Goal: Find specific page/section: Find specific page/section

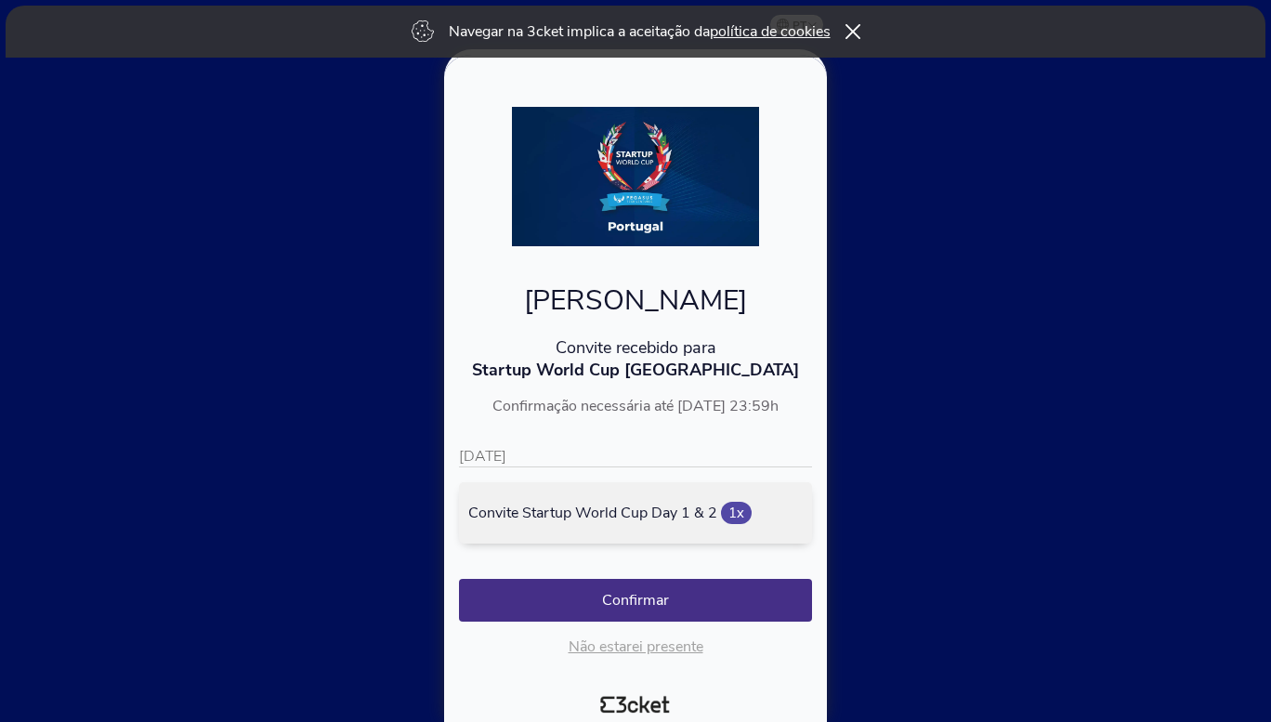
click at [663, 602] on button "Confirmar" at bounding box center [635, 600] width 353 height 43
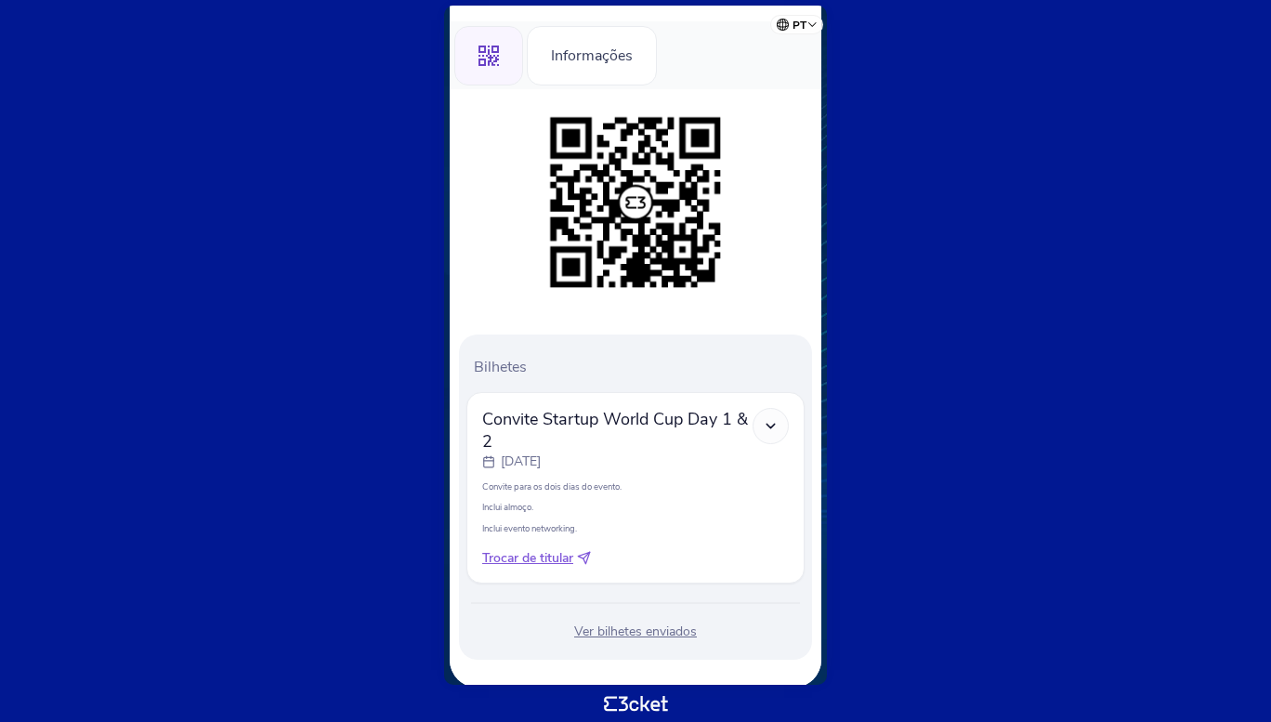
scroll to position [210, 0]
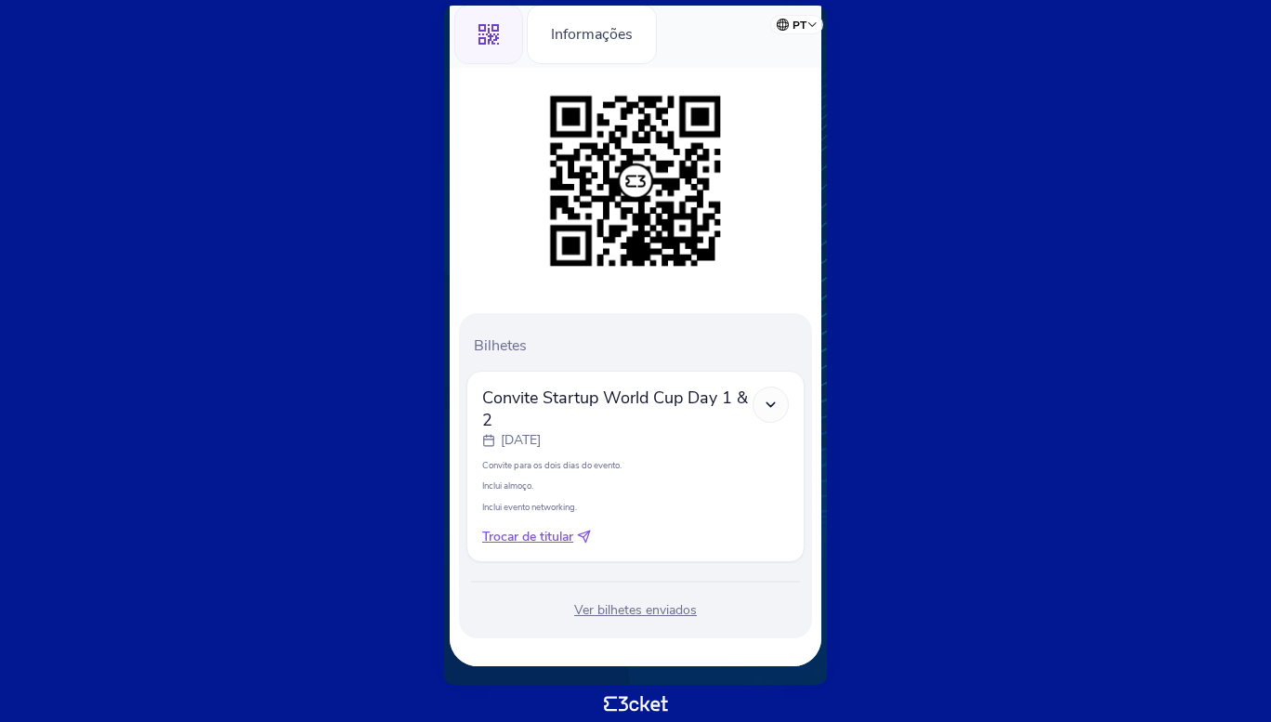
click at [644, 610] on div "Ver bilhetes enviados" at bounding box center [635, 610] width 338 height 19
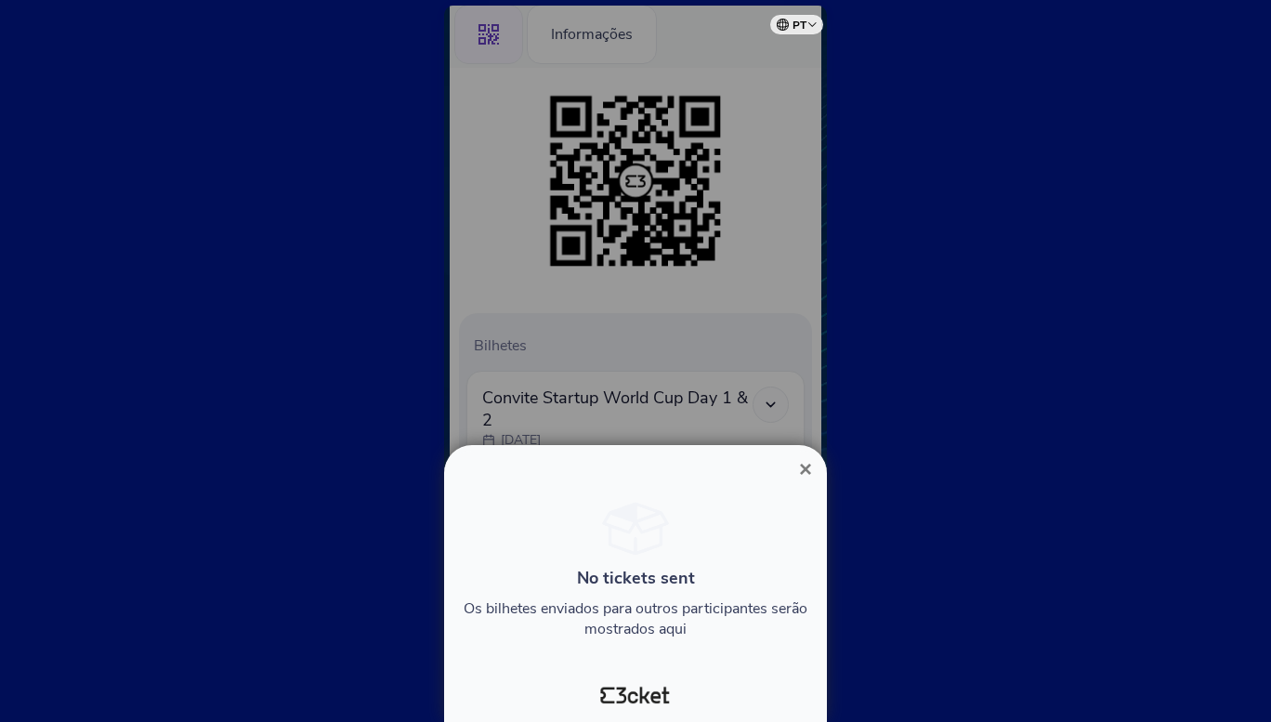
click at [804, 473] on span "×" at bounding box center [805, 468] width 13 height 25
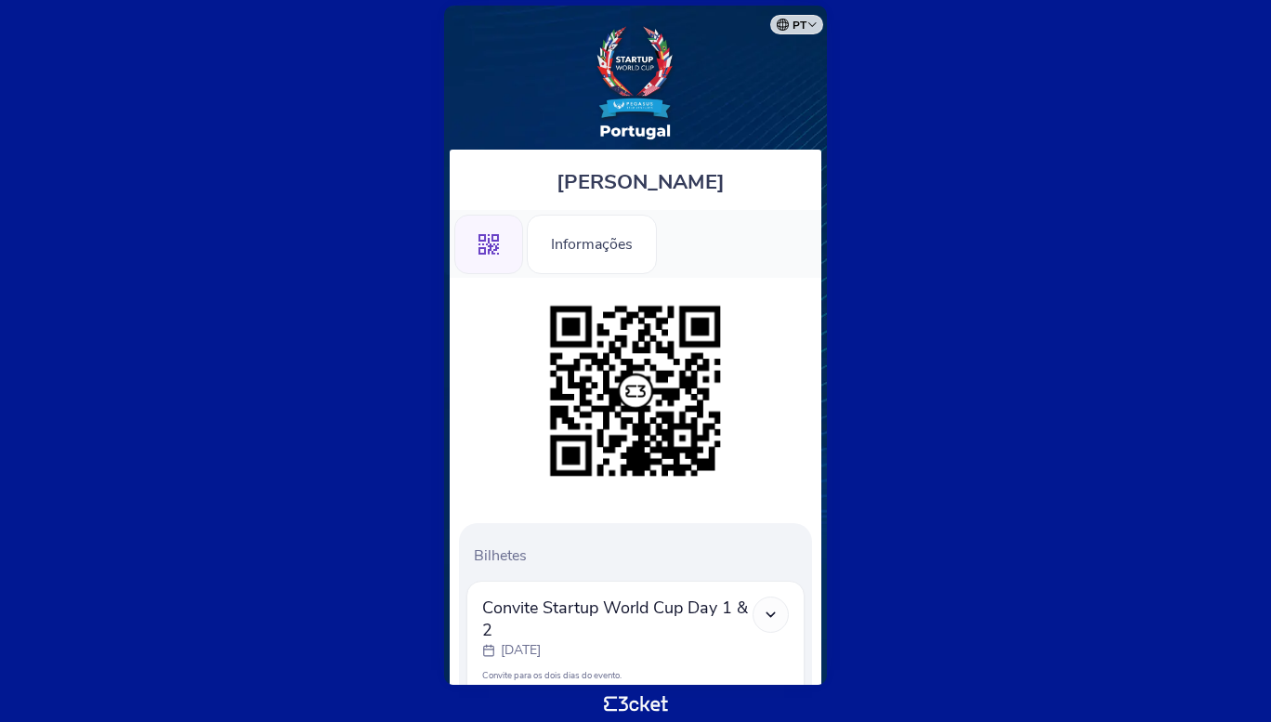
click at [603, 248] on div "Informações" at bounding box center [592, 244] width 130 height 59
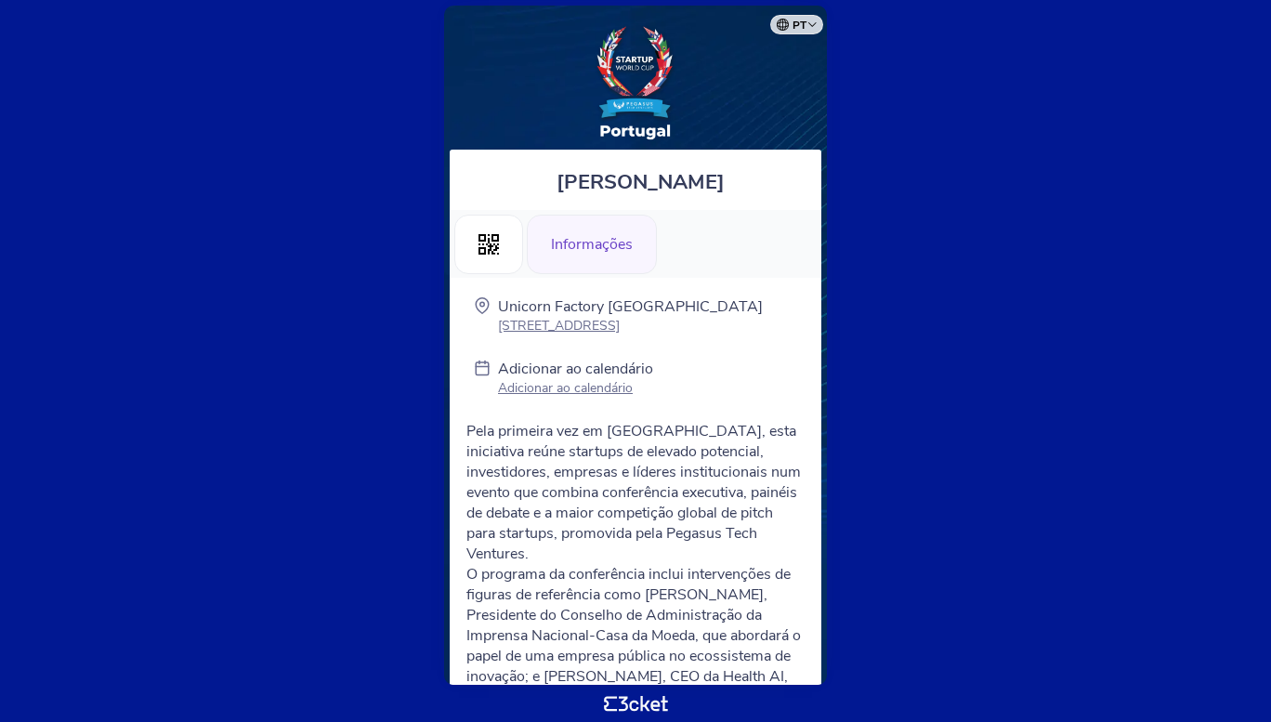
click at [482, 236] on icon ".st0{fill-rule:evenodd;clip-rule:evenodd;}" at bounding box center [488, 244] width 20 height 20
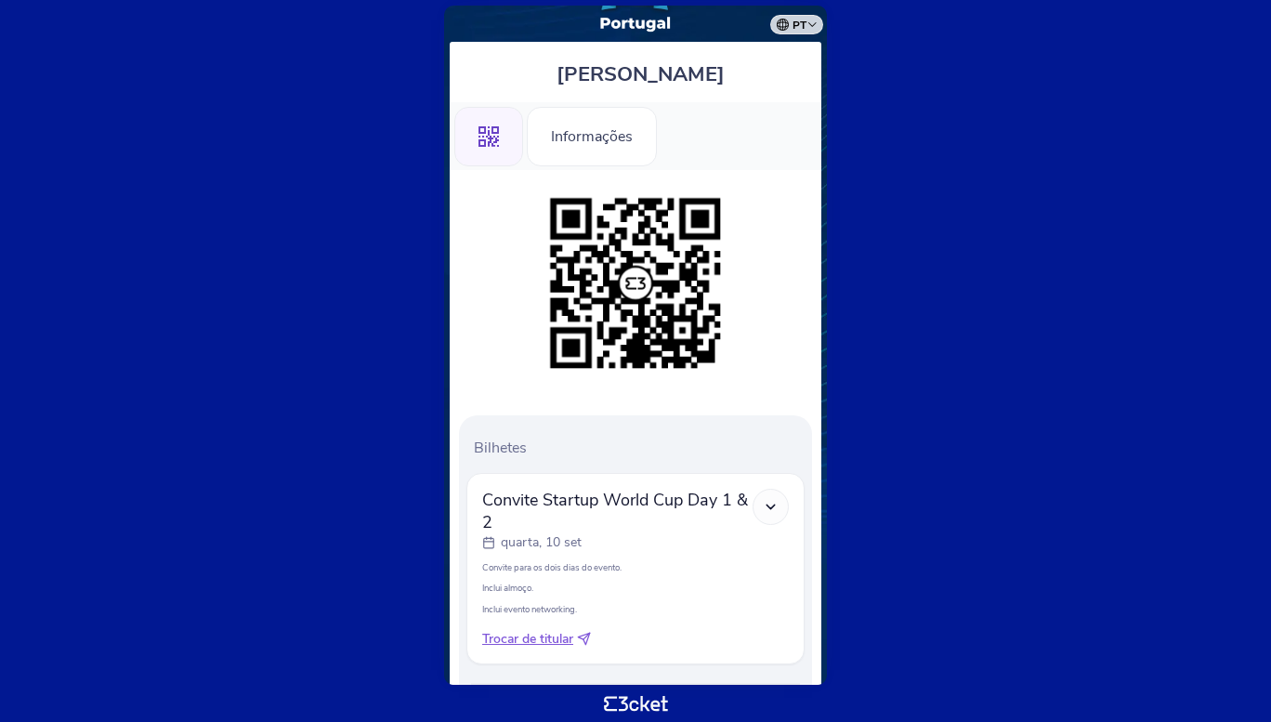
scroll to position [210, 0]
